Goal: Navigation & Orientation: Find specific page/section

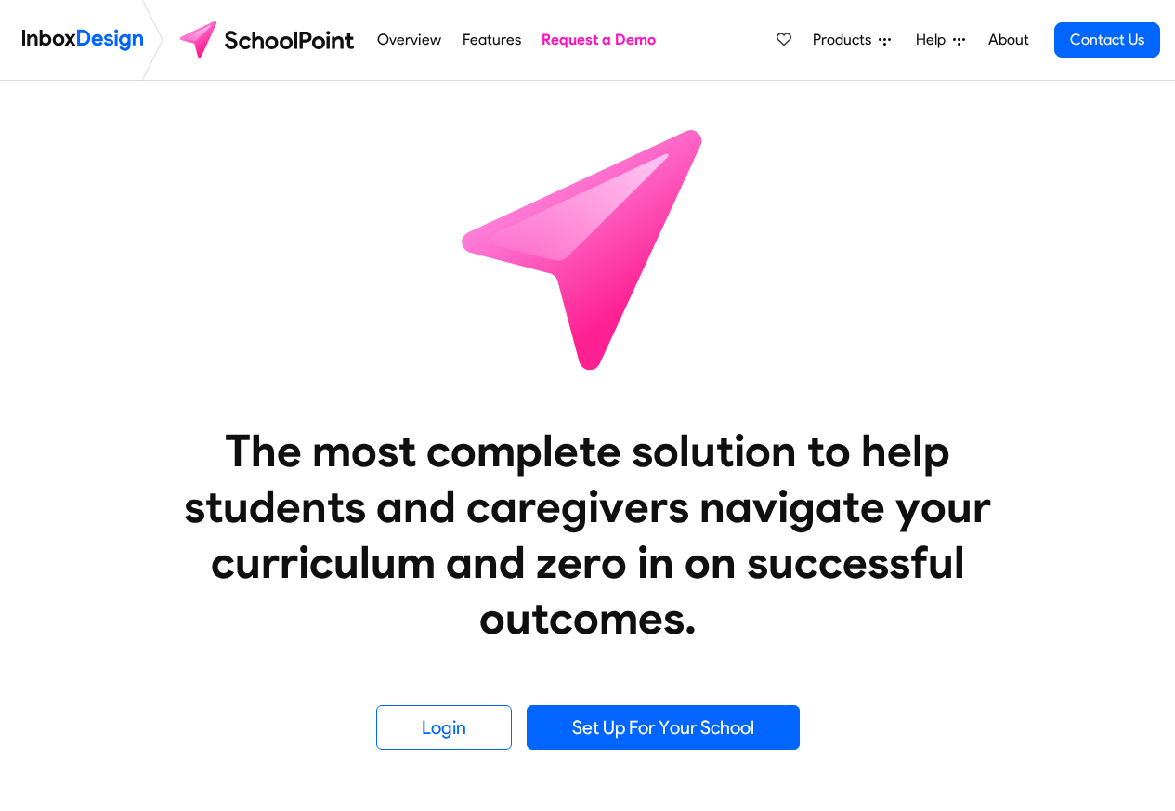
click at [831, 40] on span "Products" at bounding box center [846, 40] width 66 height 22
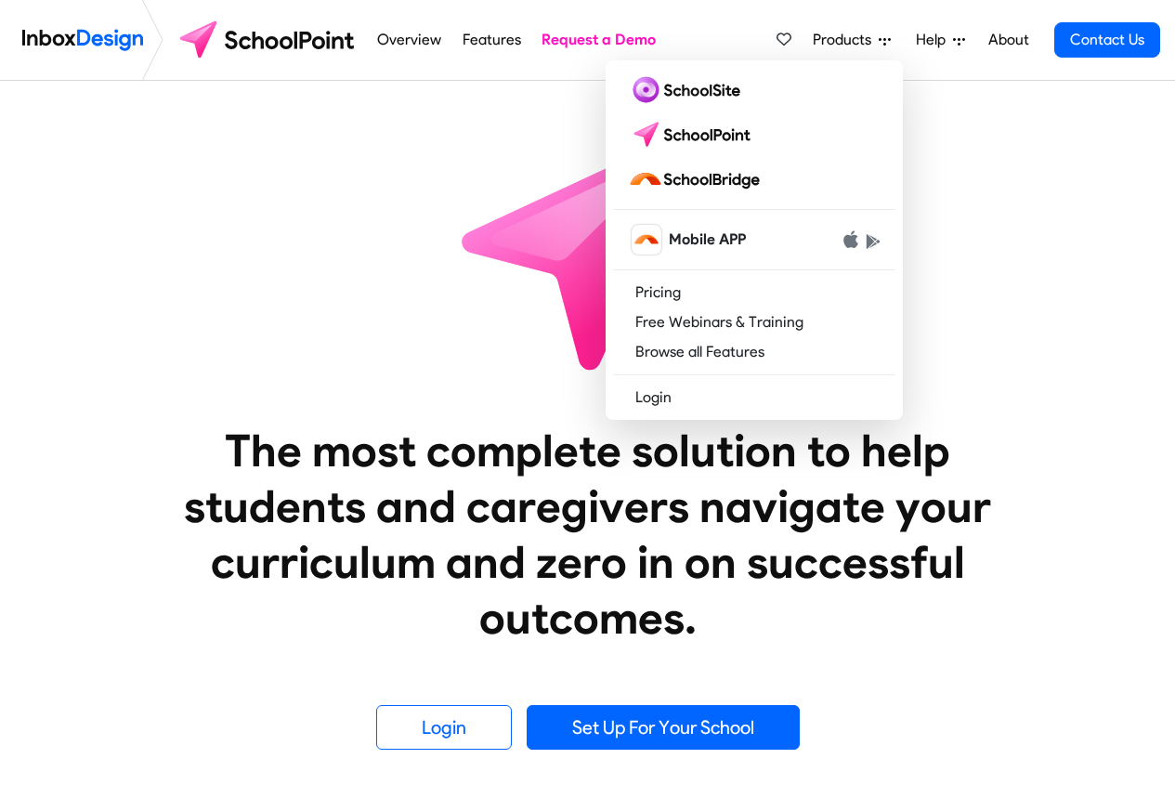
click at [85, 40] on img at bounding box center [82, 39] width 121 height 37
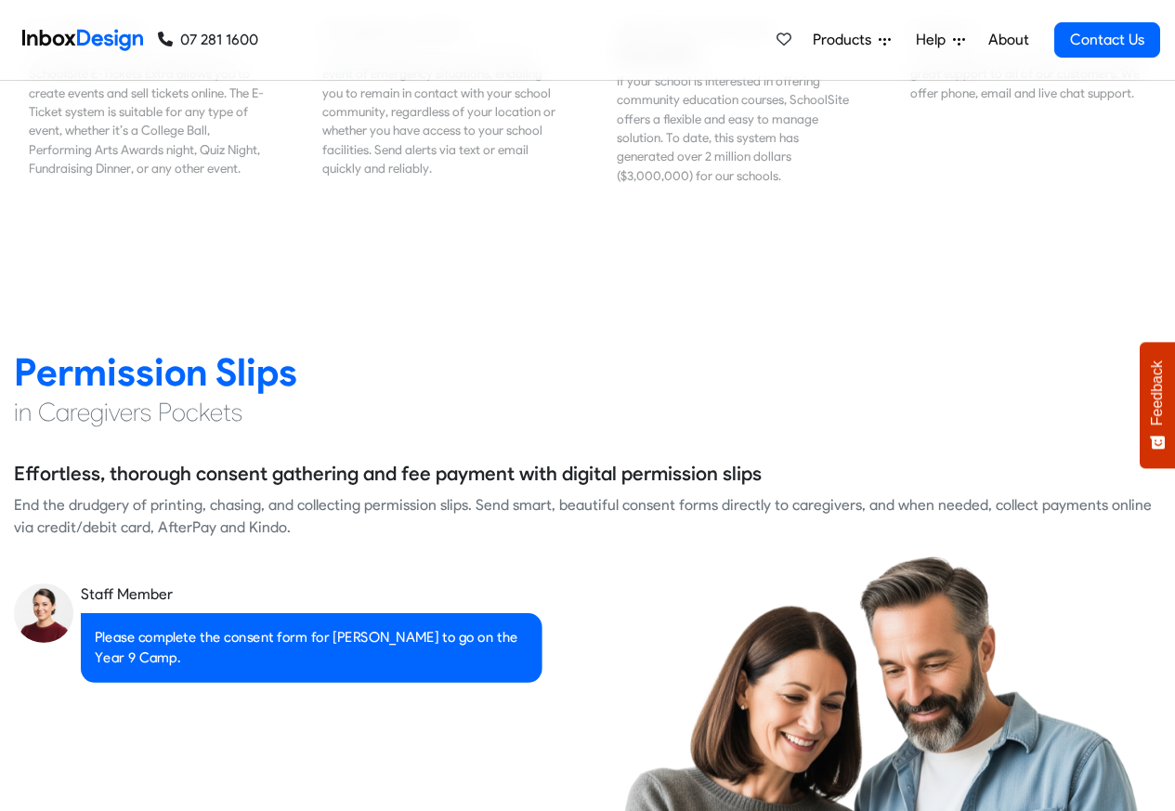
scroll to position [2341, 0]
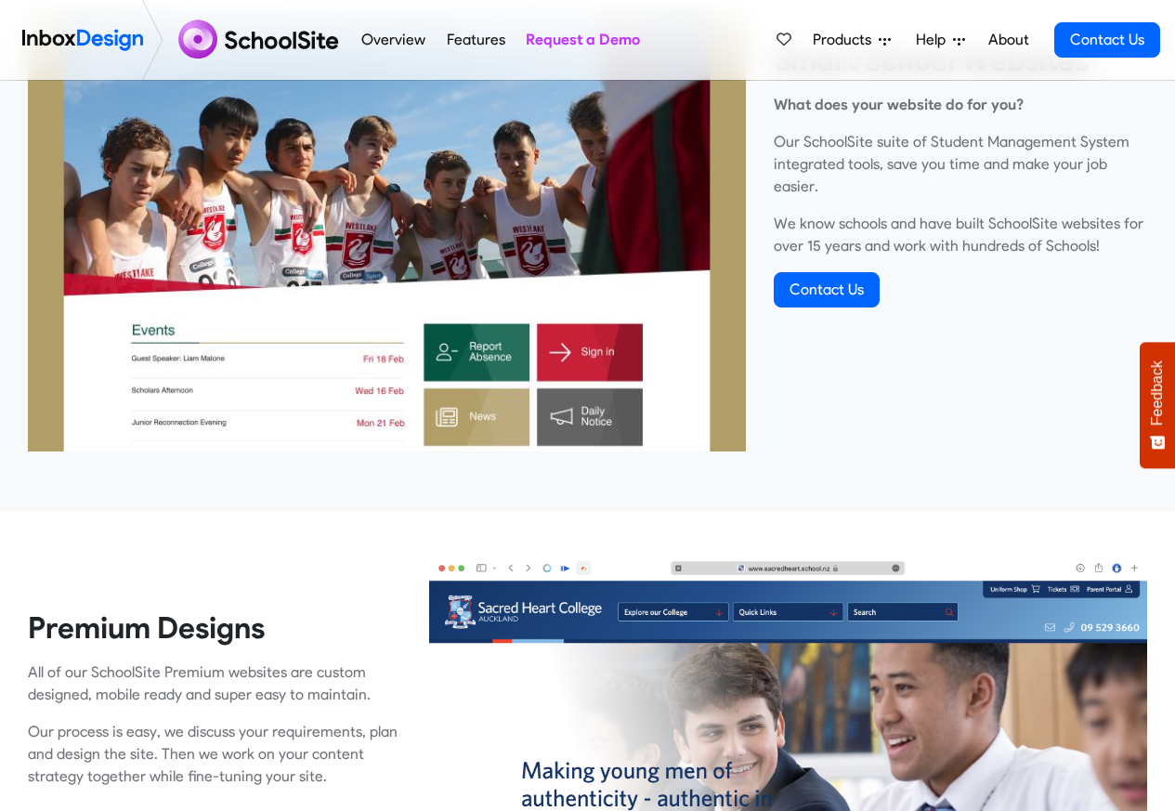
scroll to position [780, 0]
